Goal: Transaction & Acquisition: Purchase product/service

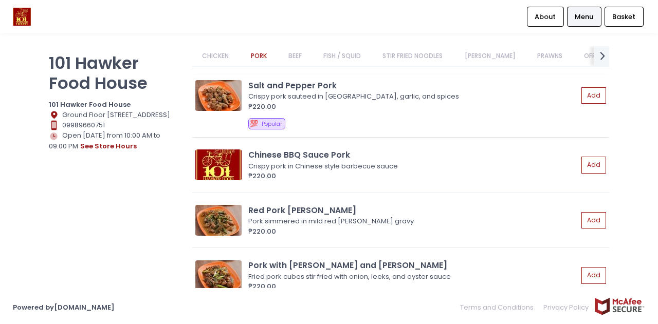
scroll to position [867, 0]
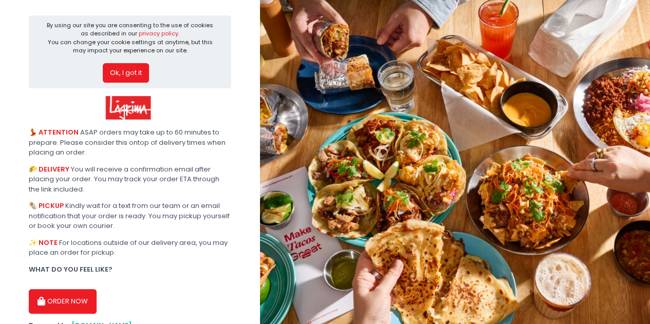
click at [136, 70] on button "Ok, I got it" at bounding box center [126, 73] width 46 height 20
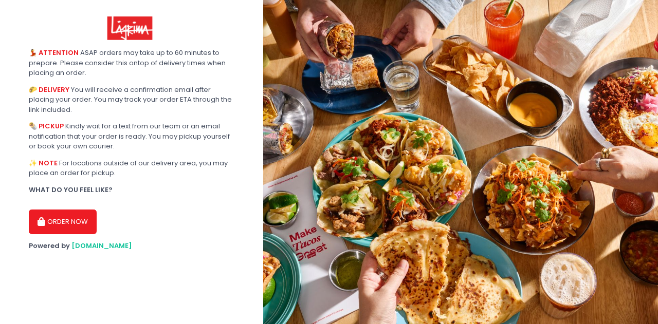
click at [81, 218] on button "ORDER NOW" at bounding box center [63, 222] width 68 height 25
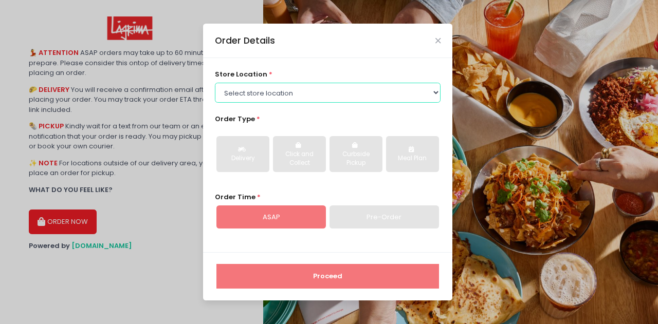
click at [332, 100] on select "Select store location Lagrima [GEOGRAPHIC_DATA] [GEOGRAPHIC_DATA] [GEOGRAPHIC_D…" at bounding box center [328, 93] width 226 height 20
select select "61698814090b7d0b5db65213"
click at [215, 83] on select "Select store location Lagrima [GEOGRAPHIC_DATA] [GEOGRAPHIC_DATA] [GEOGRAPHIC_D…" at bounding box center [328, 93] width 226 height 20
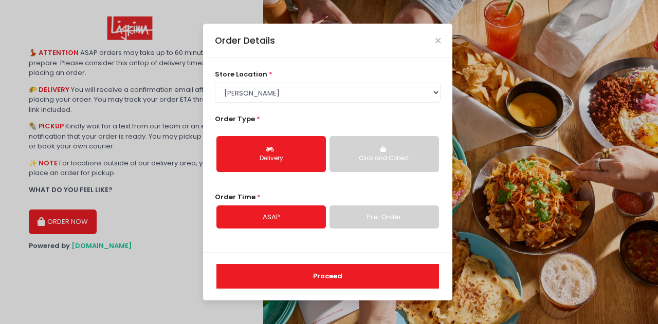
click at [316, 220] on link "ASAP" at bounding box center [270, 218] width 109 height 24
click at [326, 270] on button "Proceed" at bounding box center [327, 276] width 222 height 25
